Goal: Task Accomplishment & Management: Complete application form

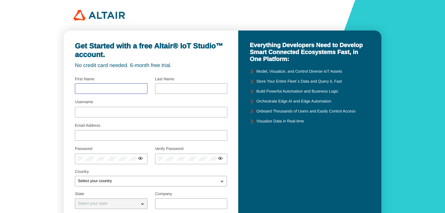
click at [118, 88] on input "text" at bounding box center [111, 88] width 67 height 5
type input "nur"
click at [182, 88] on input "text" at bounding box center [191, 88] width 67 height 5
type input "filzah"
click at [134, 116] on div at bounding box center [151, 112] width 152 height 11
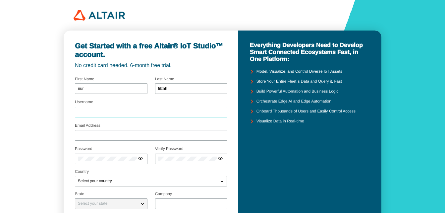
click at [130, 113] on input "Username" at bounding box center [151, 112] width 146 height 5
type input "filzahudi"
click at [123, 135] on input "Email Address" at bounding box center [151, 135] width 146 height 5
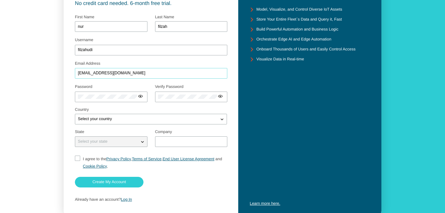
type input "[EMAIL_ADDRESS][DOMAIN_NAME]"
click at [100, 102] on div at bounding box center [111, 103] width 73 height 3
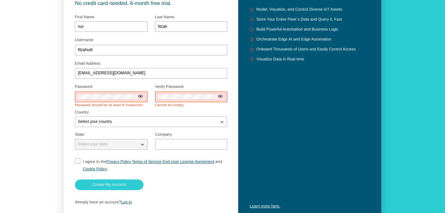
click at [143, 95] on div at bounding box center [141, 96] width 7 height 7
click at [137, 98] on iron-icon at bounding box center [137, 95] width 5 height 5
click at [111, 99] on div at bounding box center [109, 96] width 69 height 11
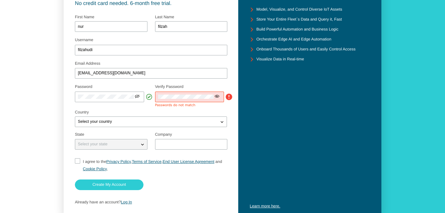
click at [219, 97] on iron-icon at bounding box center [216, 95] width 5 height 5
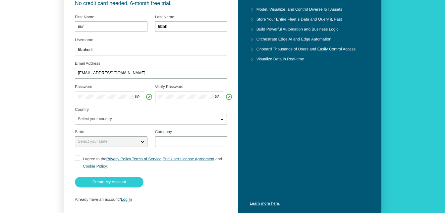
click at [120, 123] on div "Select your country" at bounding box center [151, 119] width 152 height 11
click at [120, 119] on div "Select your country" at bounding box center [146, 119] width 143 height 7
type input "indo"
click at [96, 141] on p "Indo nesia" at bounding box center [150, 141] width 151 height 7
click at [88, 145] on div "Select your state" at bounding box center [107, 141] width 64 height 7
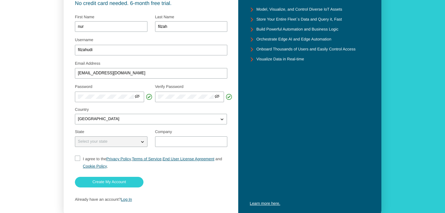
click at [89, 143] on p "Select your state" at bounding box center [92, 141] width 35 height 5
click at [174, 142] on input "text" at bounding box center [191, 141] width 67 height 5
type input "UIN ALAUDDIN MAKASSAR"
click at [78, 158] on input "I agree to the Privacy Policy , Terms of Service , End User License Agreement a…" at bounding box center [77, 162] width 4 height 14
checkbox input "true"
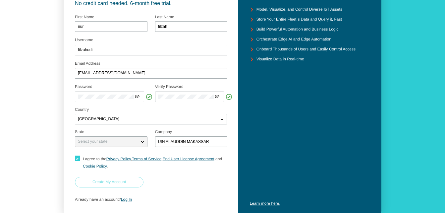
click at [0, 0] on slot "Create My Account" at bounding box center [0, 0] width 0 height 0
